Goal: Task Accomplishment & Management: Use online tool/utility

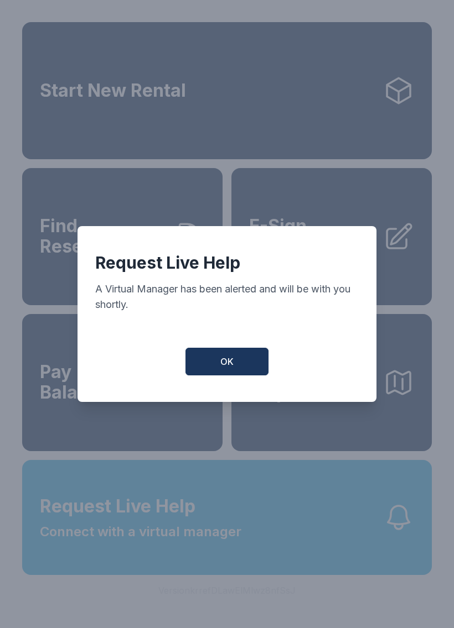
click at [231, 363] on span "OK" at bounding box center [226, 361] width 13 height 13
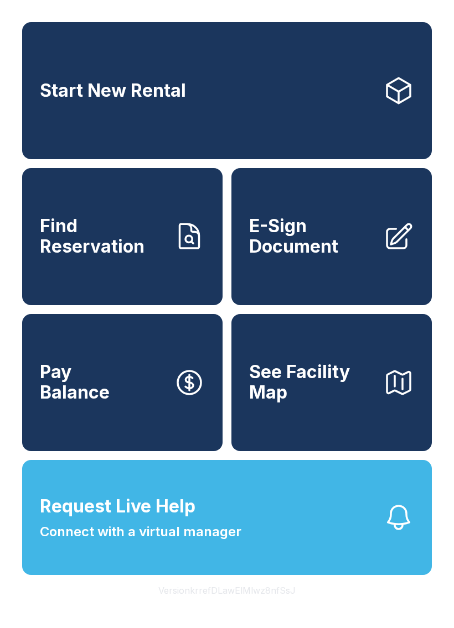
click at [296, 11] on div "Start New Rental Find Reservation E-Sign Document Pay Balance See Facility Map …" at bounding box center [227, 314] width 454 height 628
click at [338, 257] on span "E-Sign Document" at bounding box center [311, 236] width 125 height 40
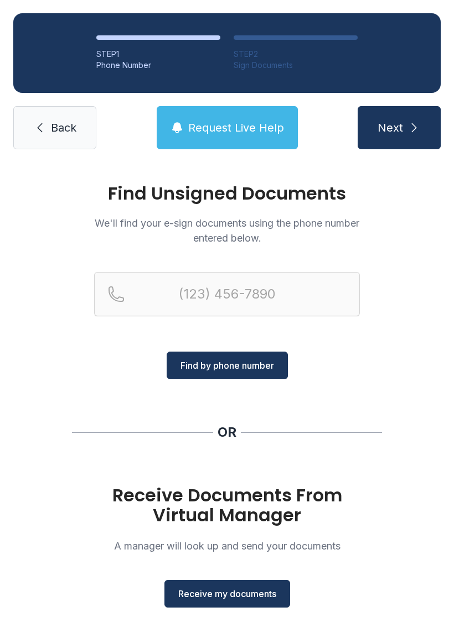
click at [237, 588] on span "Receive my documents" at bounding box center [227, 593] width 98 height 13
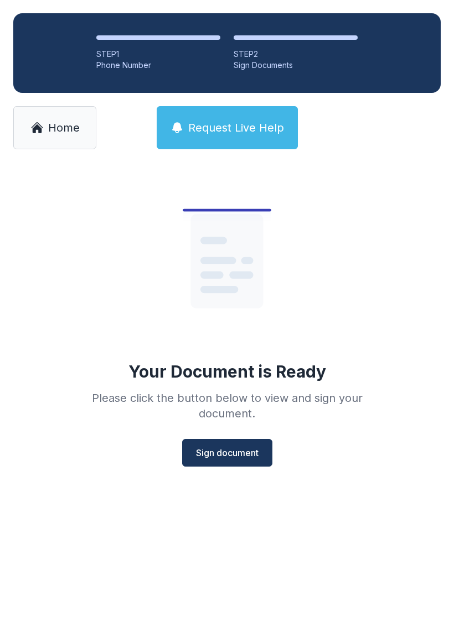
click at [235, 456] on span "Sign document" at bounding box center [227, 452] width 63 height 13
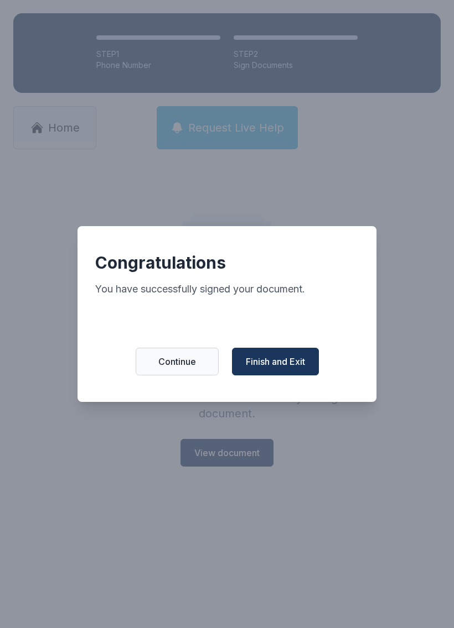
click at [278, 361] on span "Finish and Exit" at bounding box center [275, 361] width 59 height 13
